Goal: Transaction & Acquisition: Download file/media

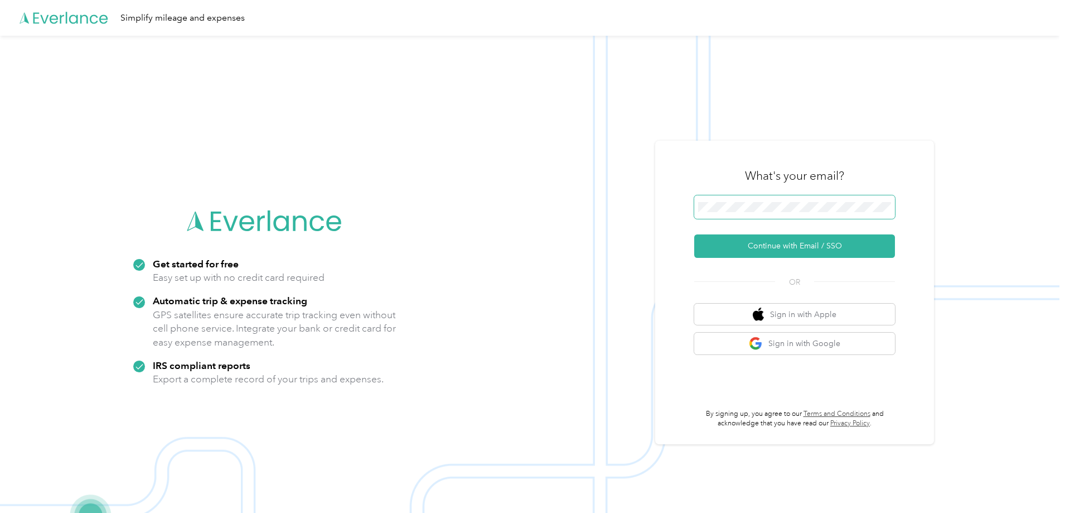
click at [763, 216] on span at bounding box center [794, 206] width 201 height 23
click at [812, 240] on button "Continue with Email / SSO" at bounding box center [794, 245] width 201 height 23
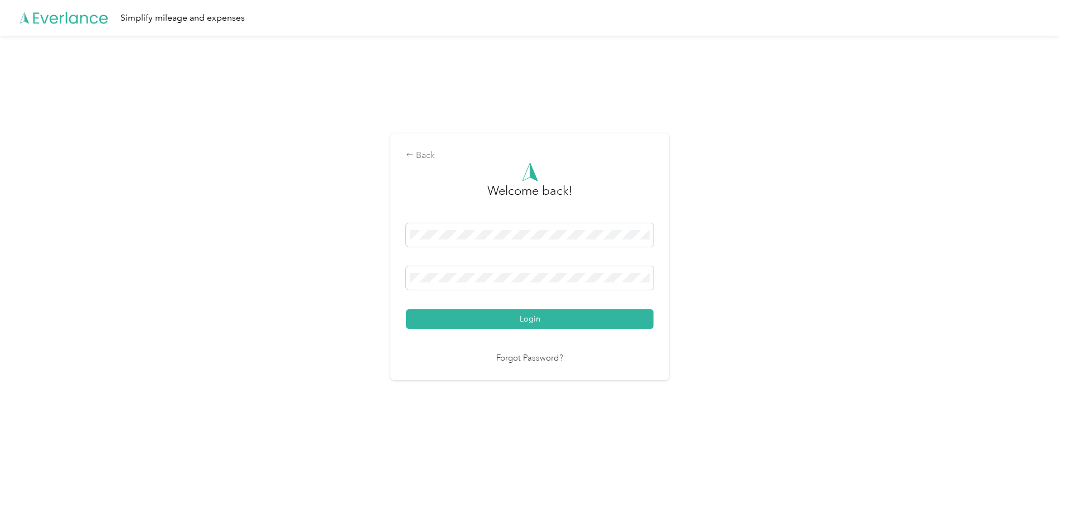
click at [490, 321] on button "Login" at bounding box center [530, 319] width 248 height 20
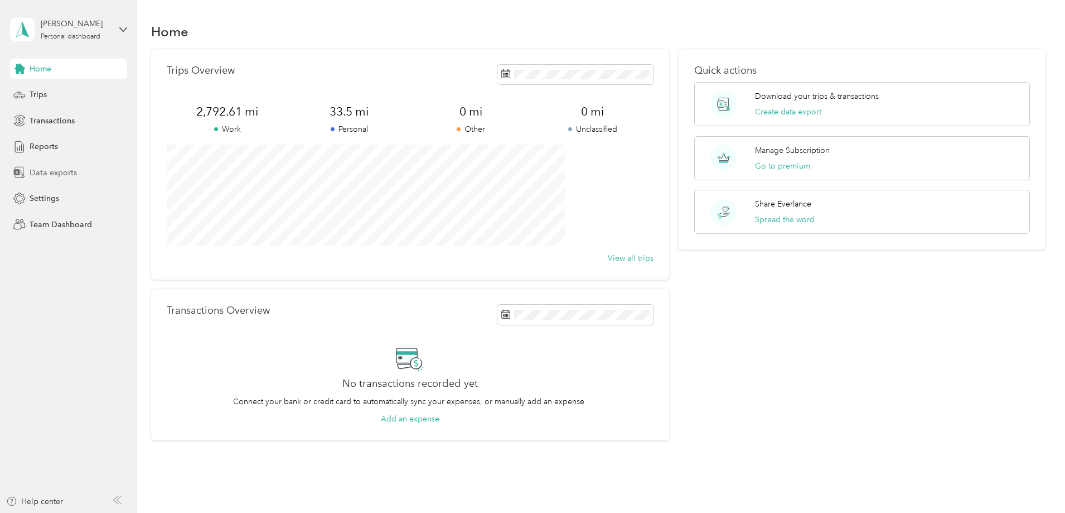
click at [54, 163] on div "Data exports" at bounding box center [68, 172] width 117 height 20
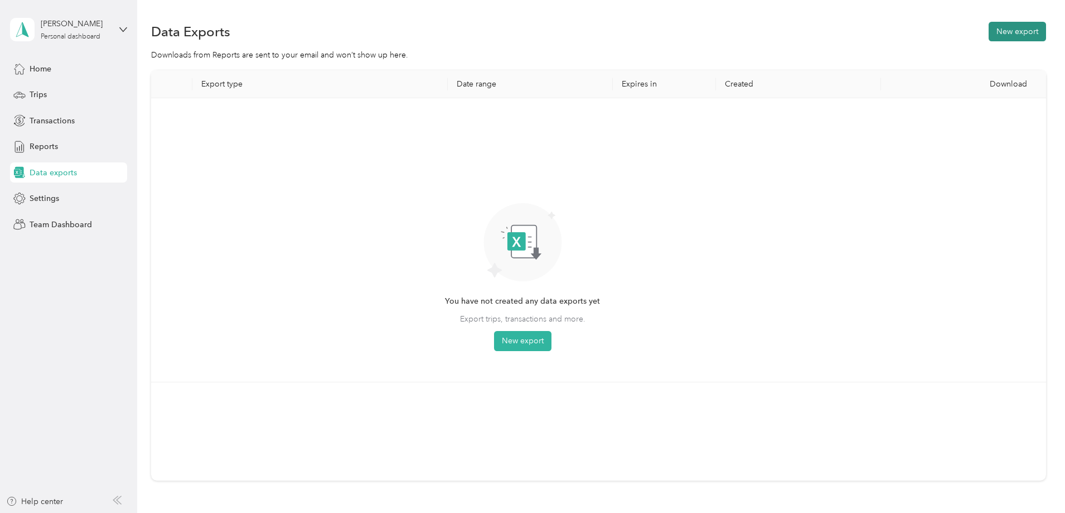
click at [989, 28] on button "New export" at bounding box center [1017, 32] width 57 height 20
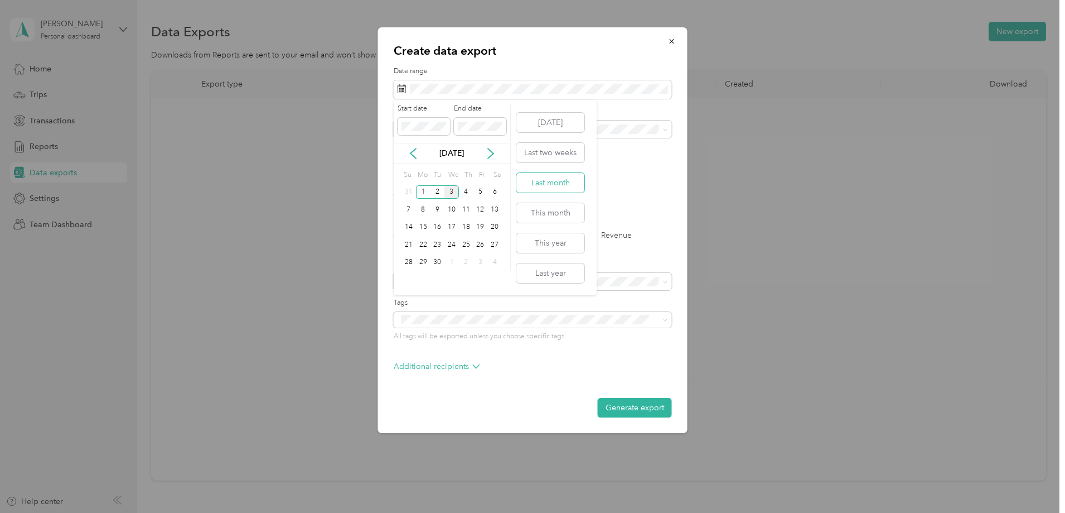
click at [563, 182] on button "Last month" at bounding box center [550, 183] width 68 height 20
click at [488, 196] on label "PDF" at bounding box center [487, 195] width 27 height 8
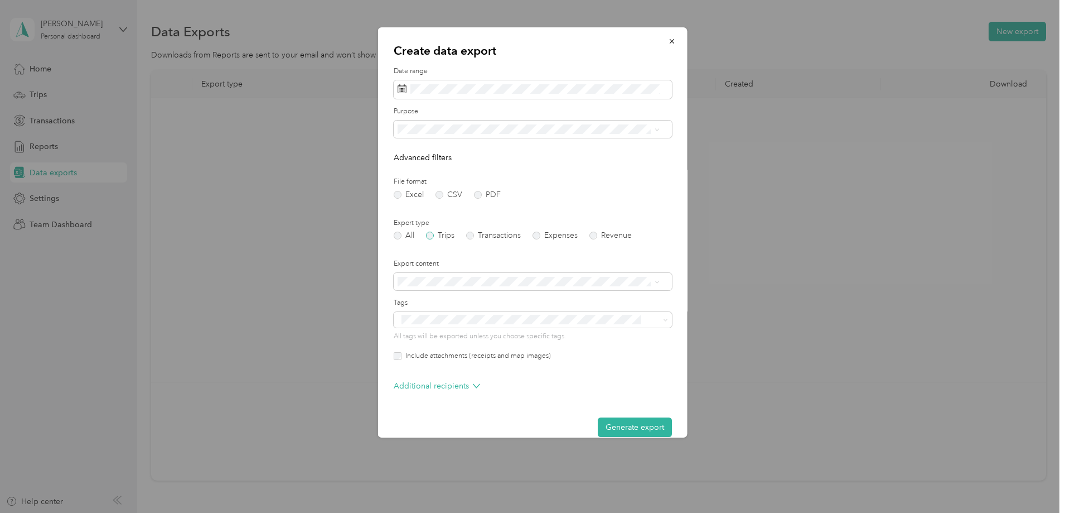
click at [437, 235] on label "Trips" at bounding box center [440, 235] width 28 height 8
click at [426, 235] on label "Trips" at bounding box center [440, 235] width 28 height 8
click at [639, 426] on button "Generate export" at bounding box center [635, 427] width 74 height 20
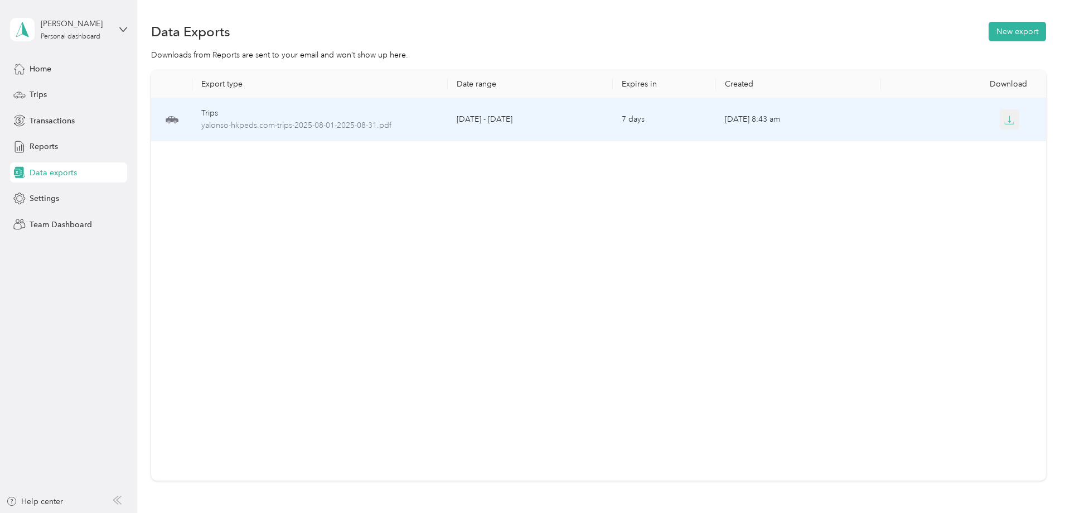
click at [1004, 120] on icon "button" at bounding box center [1009, 120] width 10 height 10
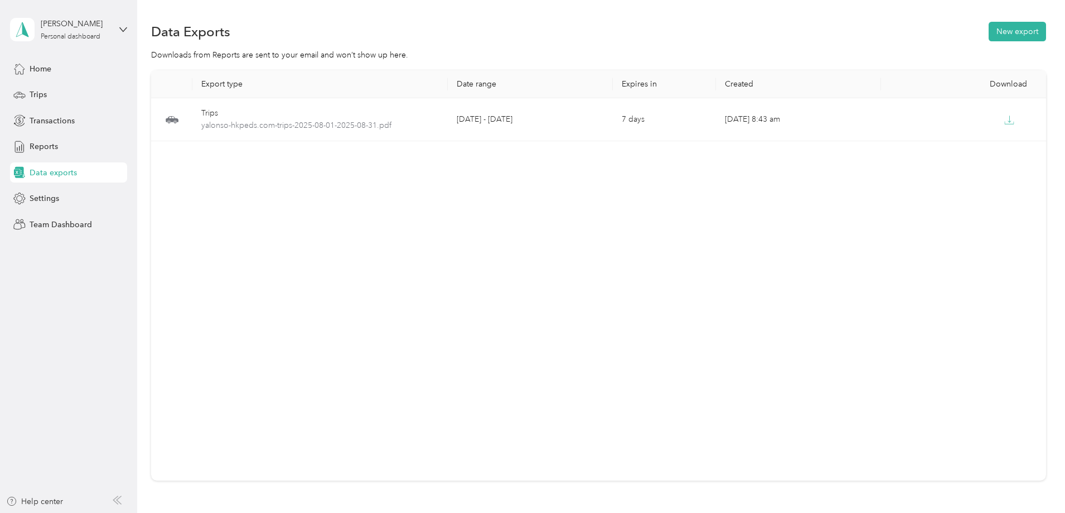
click at [114, 30] on div "[PERSON_NAME] Personal dashboard" at bounding box center [68, 29] width 117 height 39
click at [90, 91] on div "Log out" at bounding box center [127, 92] width 219 height 20
